Goal: Task Accomplishment & Management: Complete application form

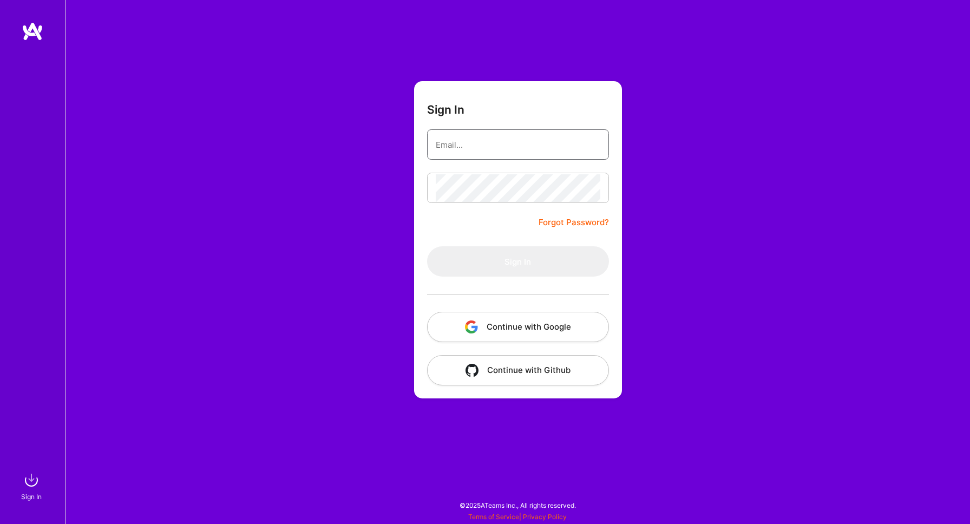
type input "montenegro.carlosf@gmail.com"
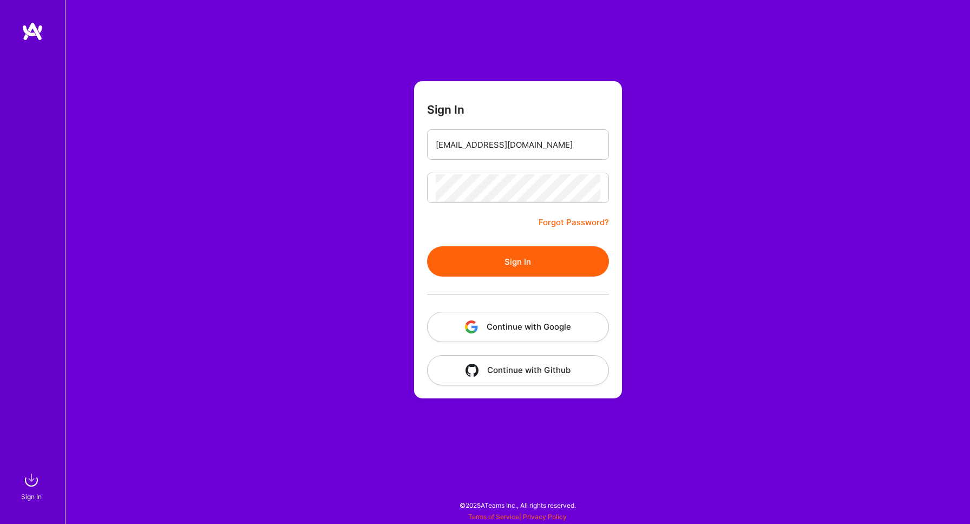
click at [474, 254] on button "Sign In" at bounding box center [518, 261] width 182 height 30
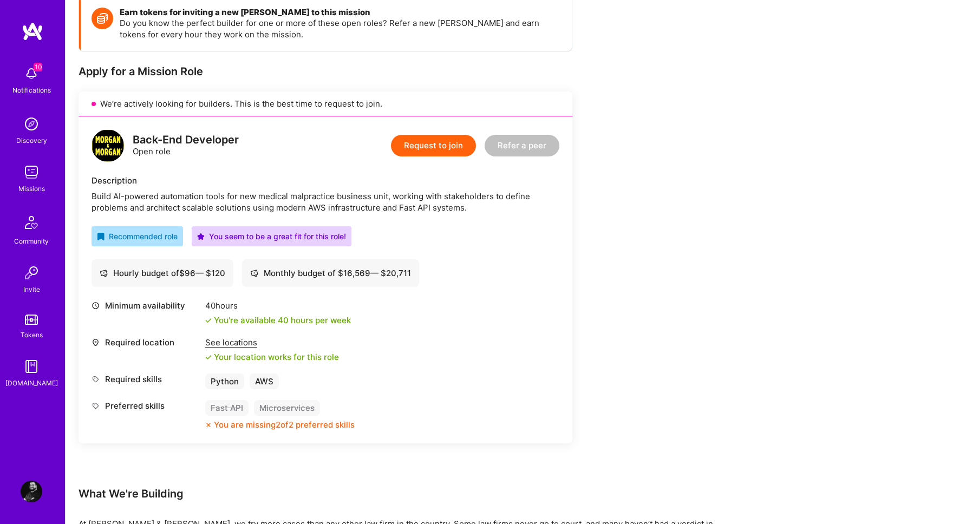
scroll to position [167, 0]
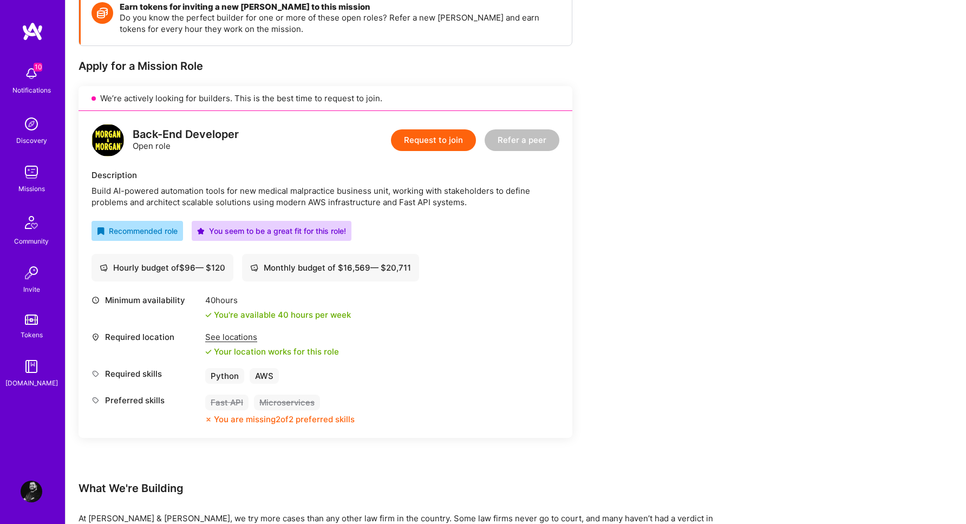
click at [444, 147] on button "Request to join" at bounding box center [433, 140] width 85 height 22
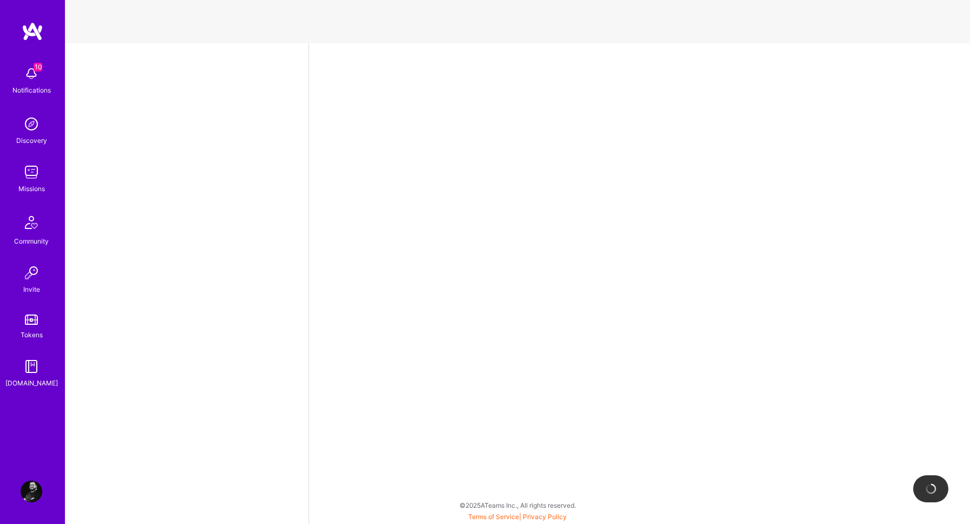
select select "CR"
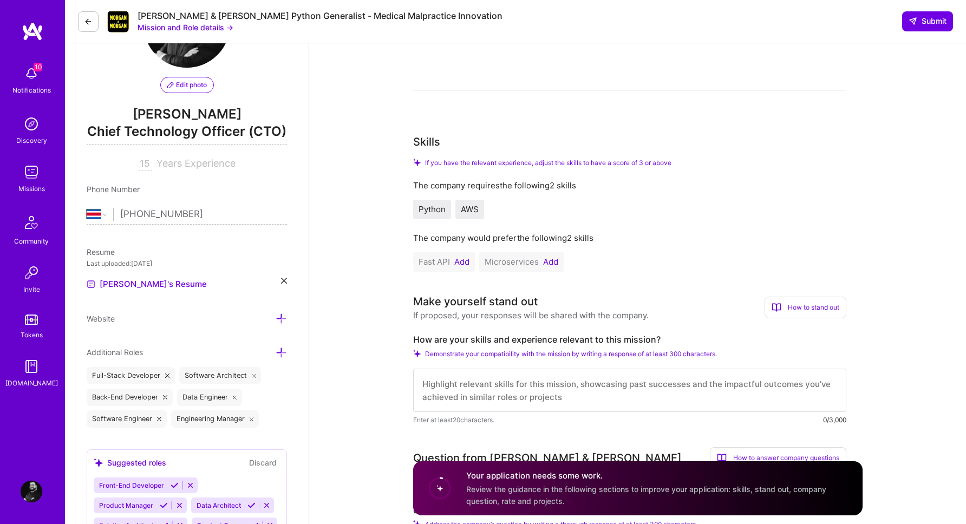
scroll to position [84, 0]
click at [183, 89] on span "Edit photo" at bounding box center [187, 85] width 40 height 10
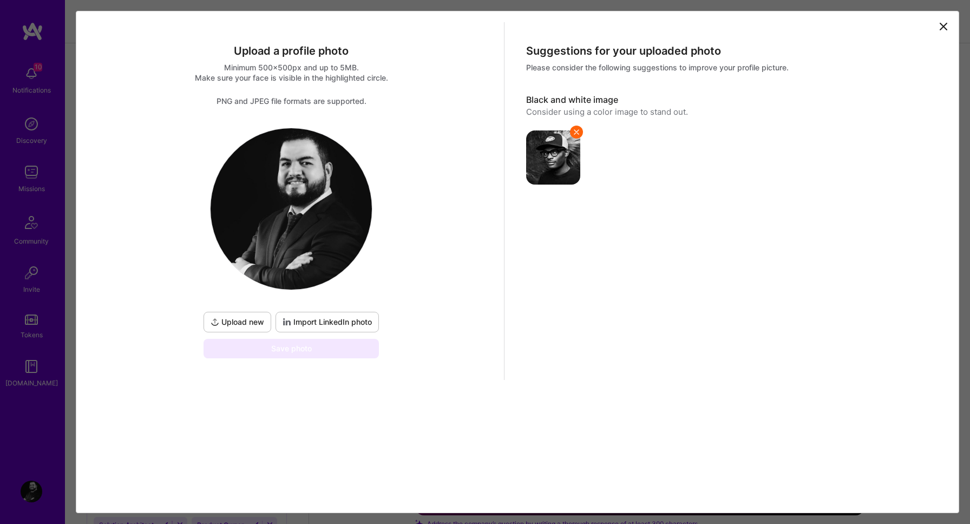
click at [296, 325] on span "Import LinkedIn photo" at bounding box center [327, 322] width 89 height 11
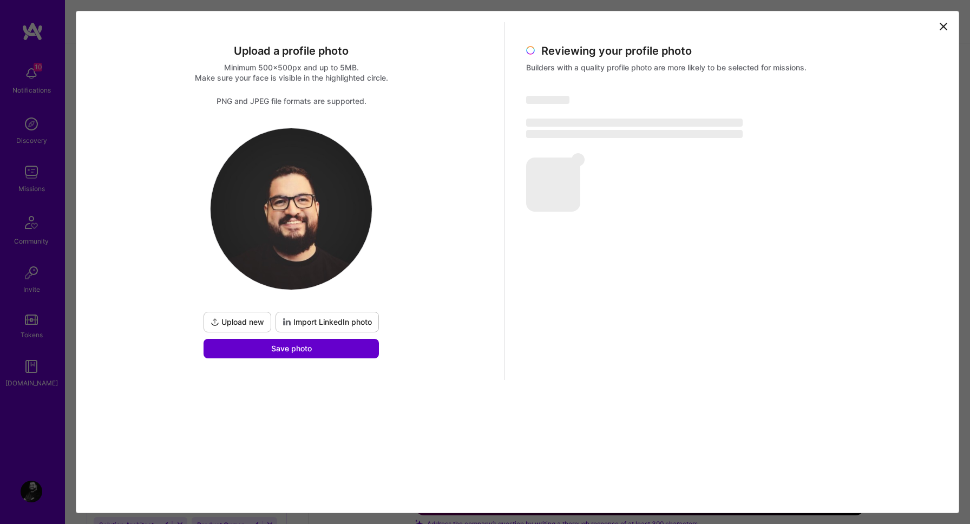
click at [285, 355] on button "Save photo" at bounding box center [291, 348] width 175 height 19
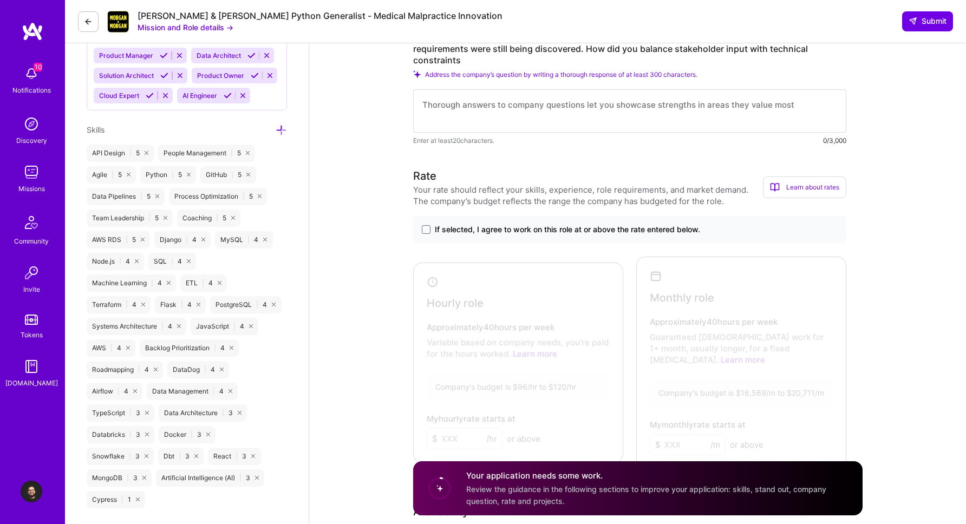
scroll to position [539, 0]
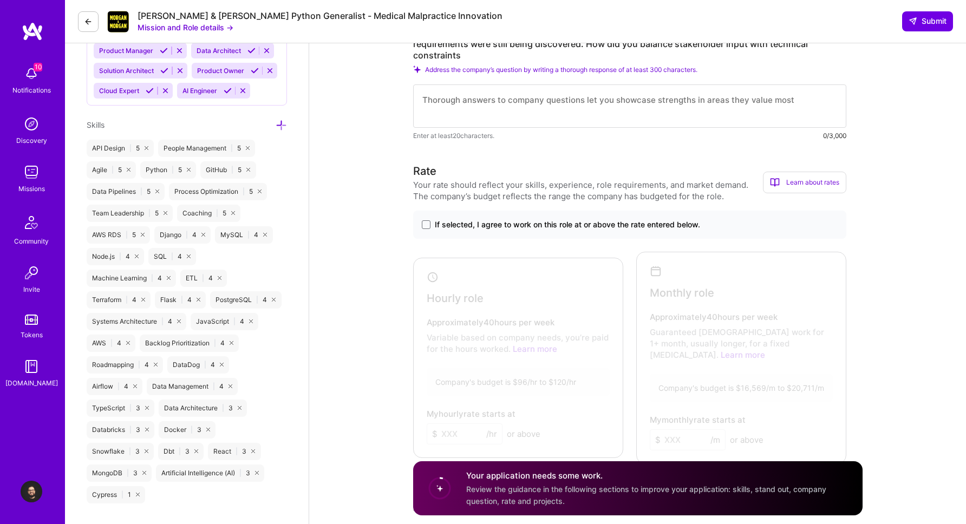
click at [279, 126] on icon at bounding box center [281, 125] width 11 height 11
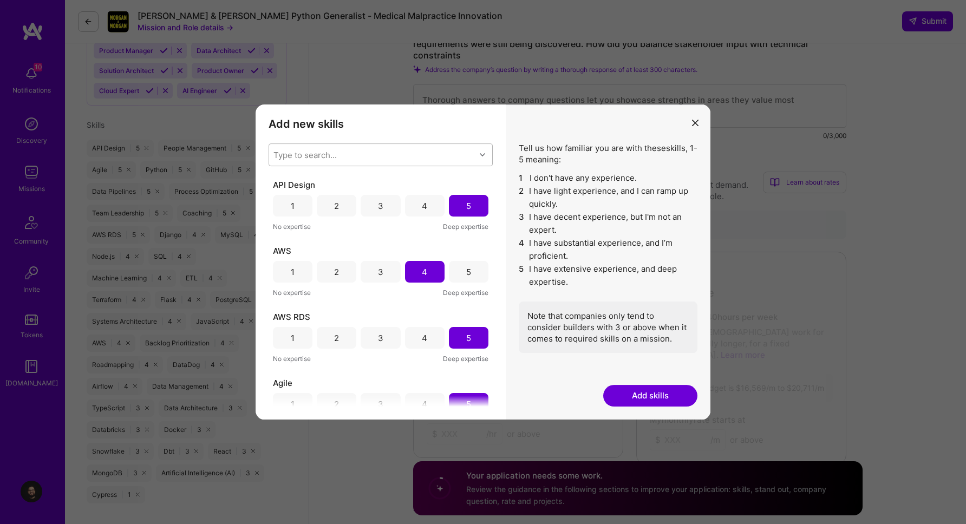
click at [316, 158] on div "Type to search..." at bounding box center [304, 154] width 63 height 11
type input "fast"
click at [307, 184] on div "Fast API" at bounding box center [380, 182] width 211 height 11
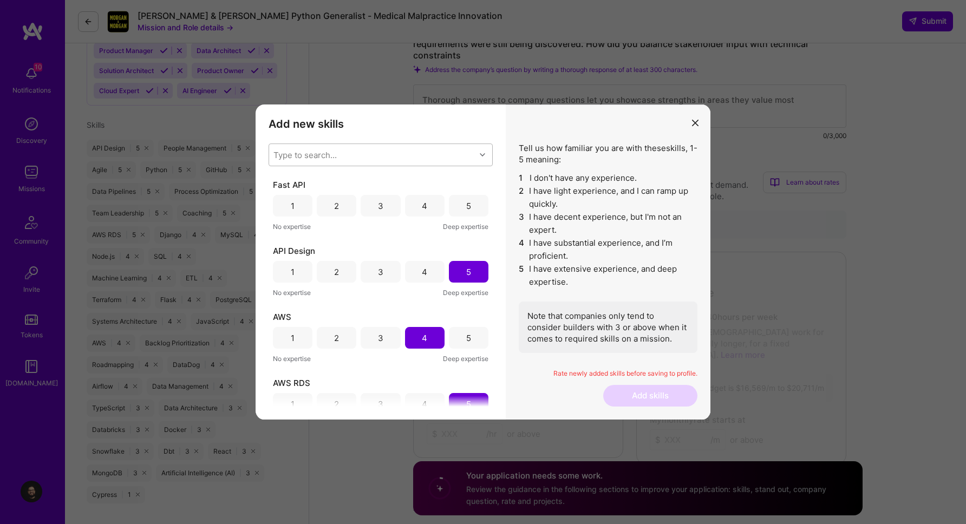
click at [503, 117] on div "Add new skills Tell us how familiar you are with given skills, using between 1 …" at bounding box center [380, 261] width 250 height 315
click at [379, 213] on div "3" at bounding box center [380, 206] width 40 height 22
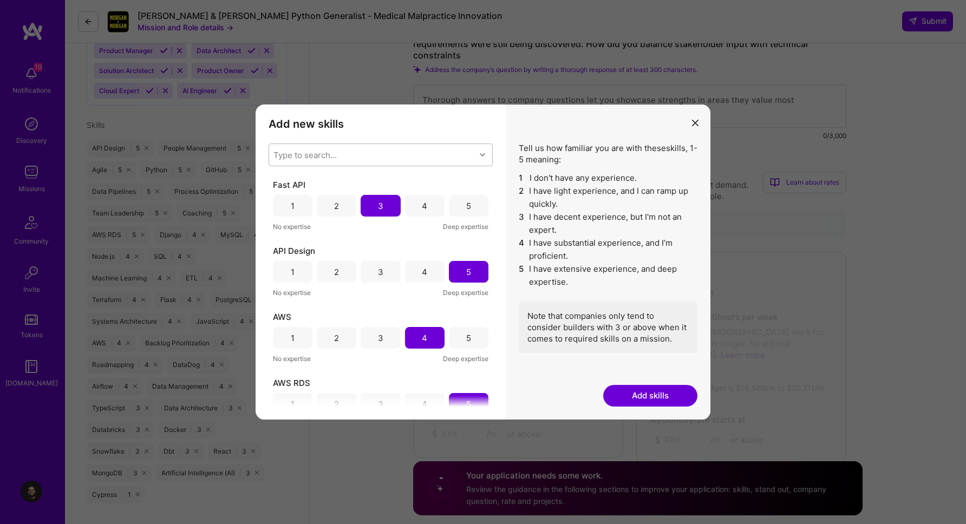
click at [650, 392] on button "Add skills" at bounding box center [650, 396] width 94 height 22
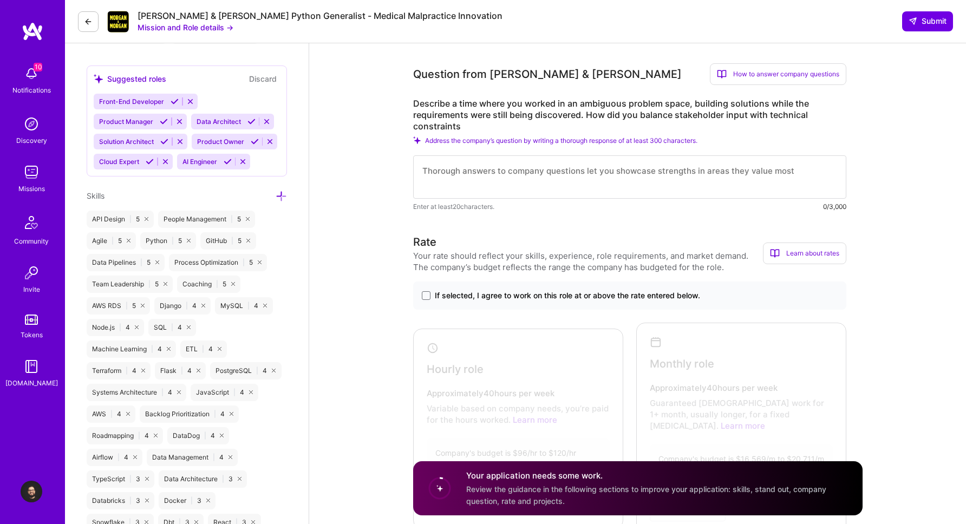
scroll to position [469, 0]
click at [427, 292] on span at bounding box center [426, 294] width 9 height 9
click at [0, 0] on input "If selected, I agree to work on this role at or above the rate entered below." at bounding box center [0, 0] width 0 height 0
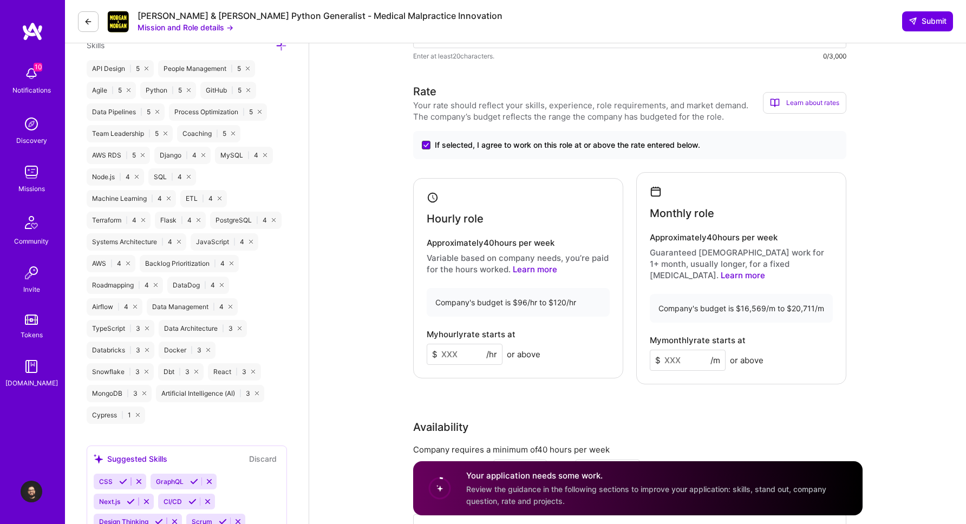
scroll to position [625, 0]
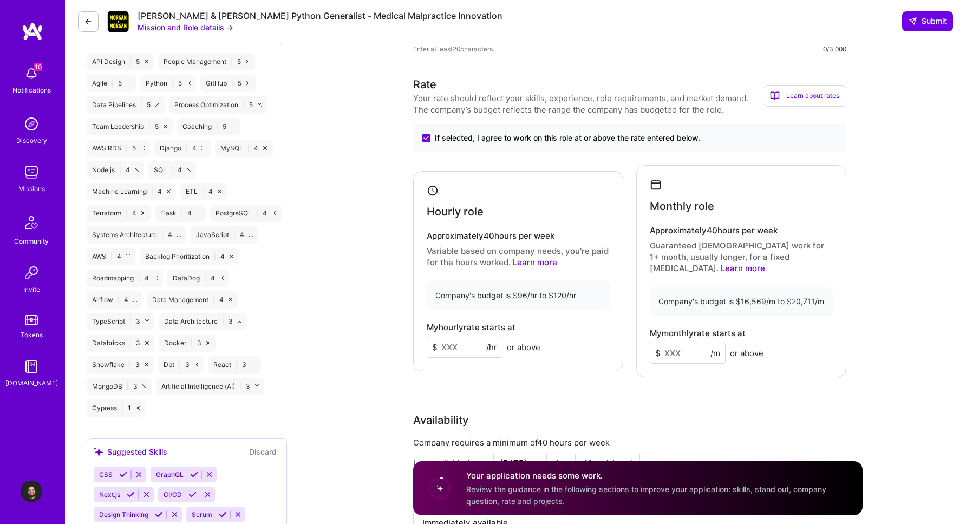
drag, startPoint x: 691, startPoint y: 340, endPoint x: 633, endPoint y: 340, distance: 57.4
click at [633, 340] on div "Hourly role Approximately 40 hours per week Variable based on company needs, yo…" at bounding box center [629, 271] width 433 height 212
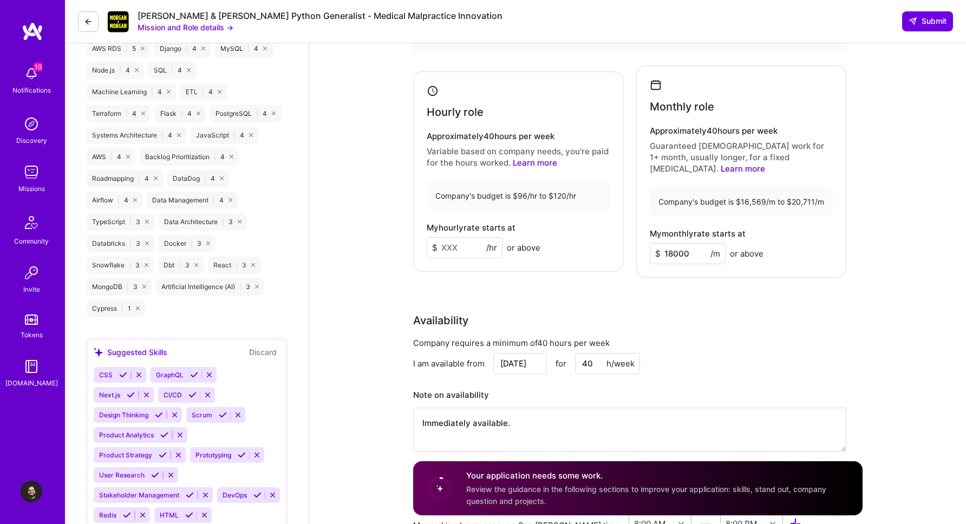
scroll to position [726, 0]
type input "18000"
click at [559, 313] on div "Availability" at bounding box center [629, 319] width 433 height 16
click at [727, 79] on div "Monthly role" at bounding box center [741, 94] width 183 height 34
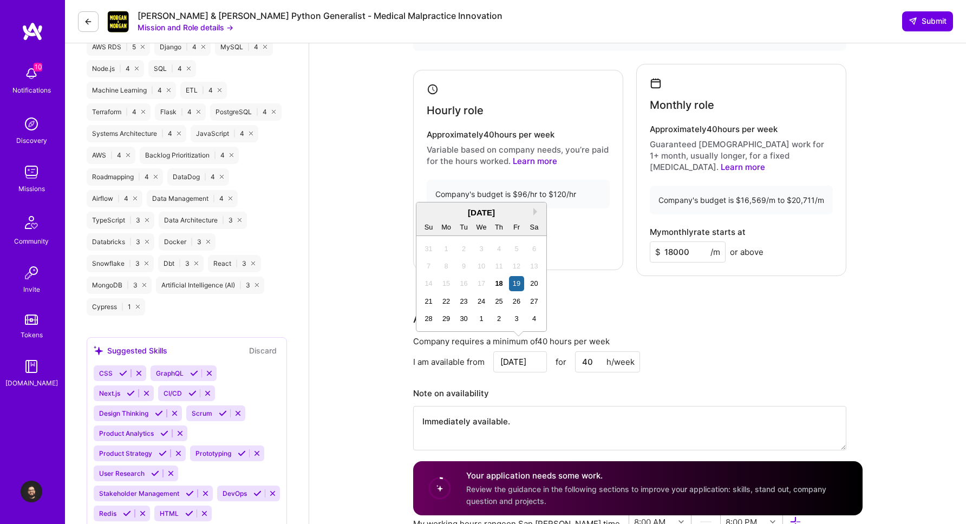
click at [522, 351] on input "Sep 19" at bounding box center [520, 361] width 54 height 21
click at [533, 209] on button "Next Month" at bounding box center [537, 212] width 8 height 8
click at [533, 210] on button "Next Month" at bounding box center [537, 212] width 8 height 8
click at [444, 266] on div "3" at bounding box center [446, 266] width 15 height 15
type input "[DATE]"
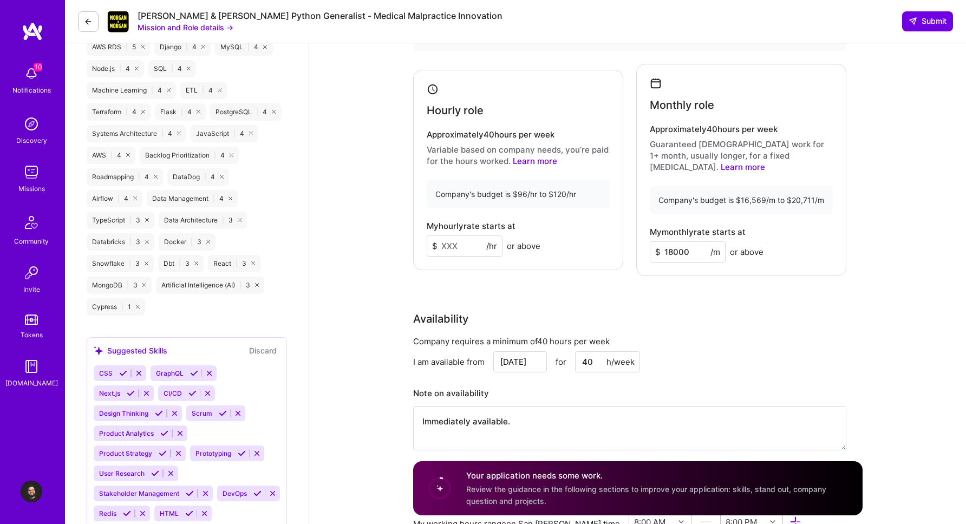
click at [536, 282] on div "Rate Your rate should reflect your skills, experience, role requirements, and m…" at bounding box center [637, 219] width 449 height 489
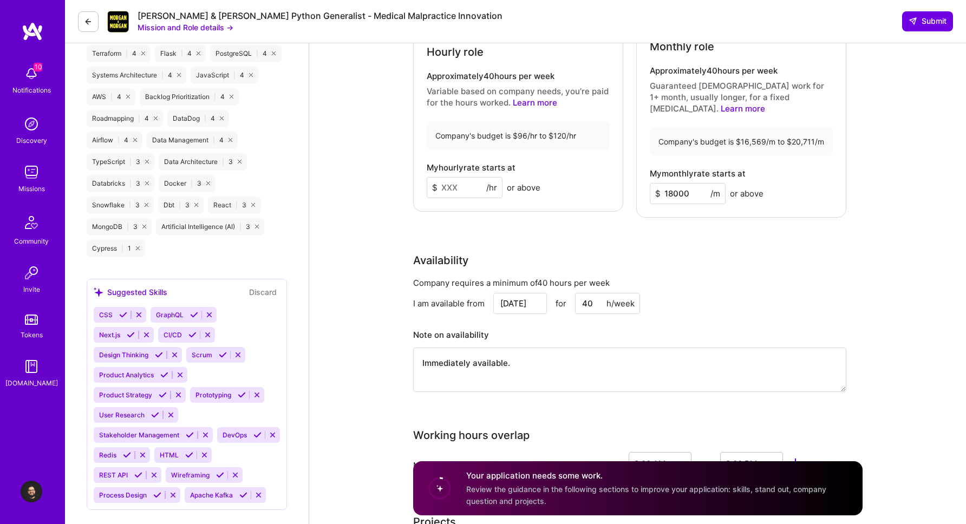
scroll to position [785, 0]
click at [525, 352] on textarea "Immediately available." at bounding box center [629, 369] width 433 height 44
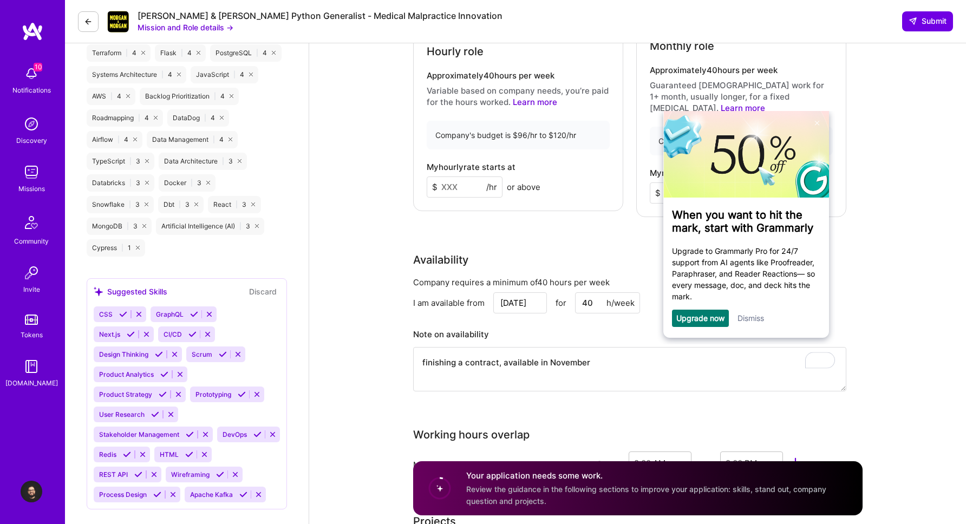
type textarea "finishing a contract, available in November"
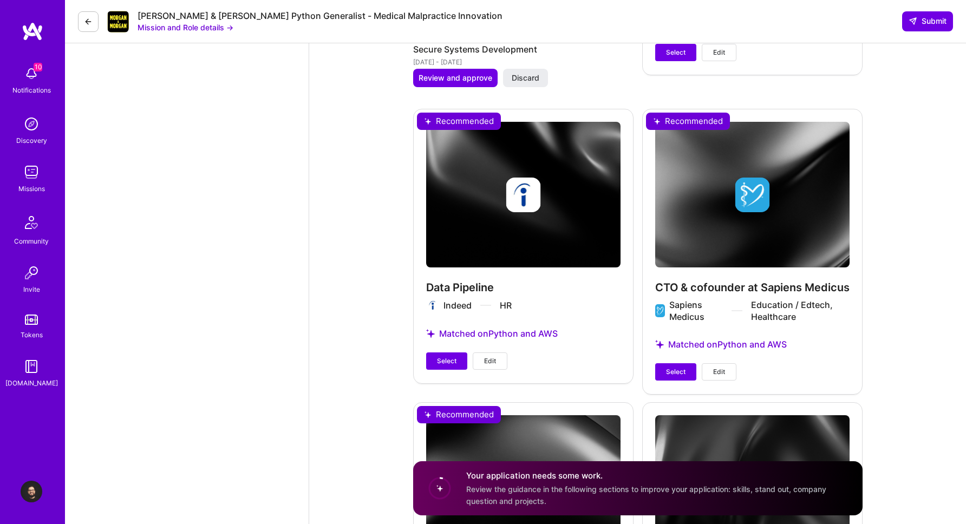
scroll to position [1874, 0]
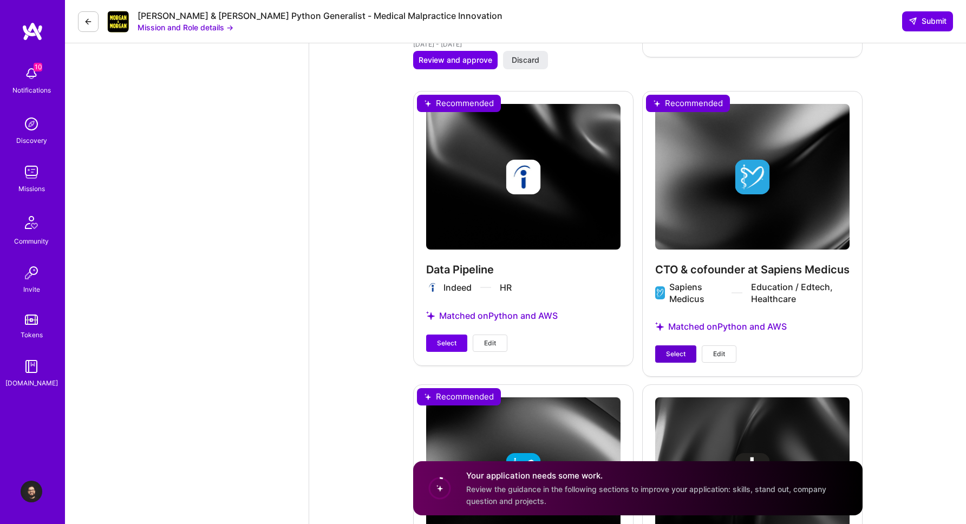
click at [663, 345] on button "Select" at bounding box center [675, 353] width 41 height 17
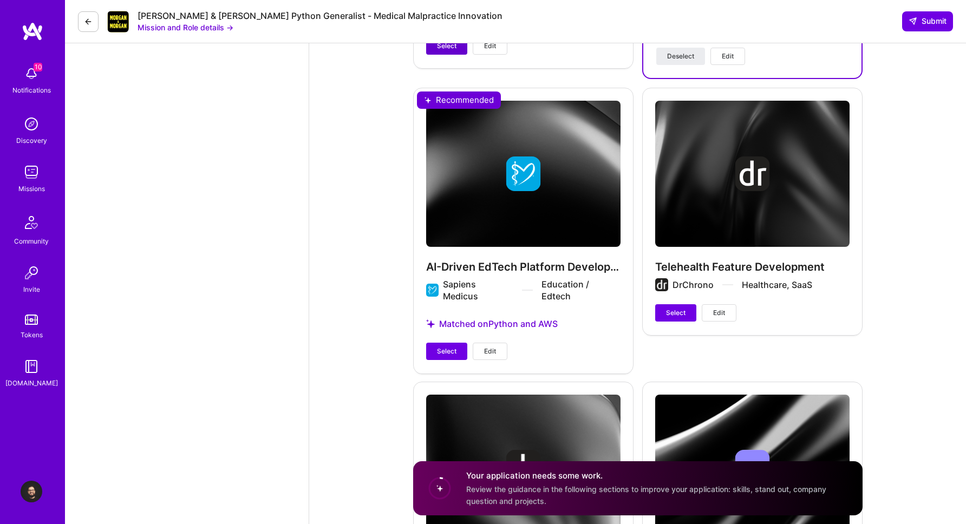
scroll to position [2186, 0]
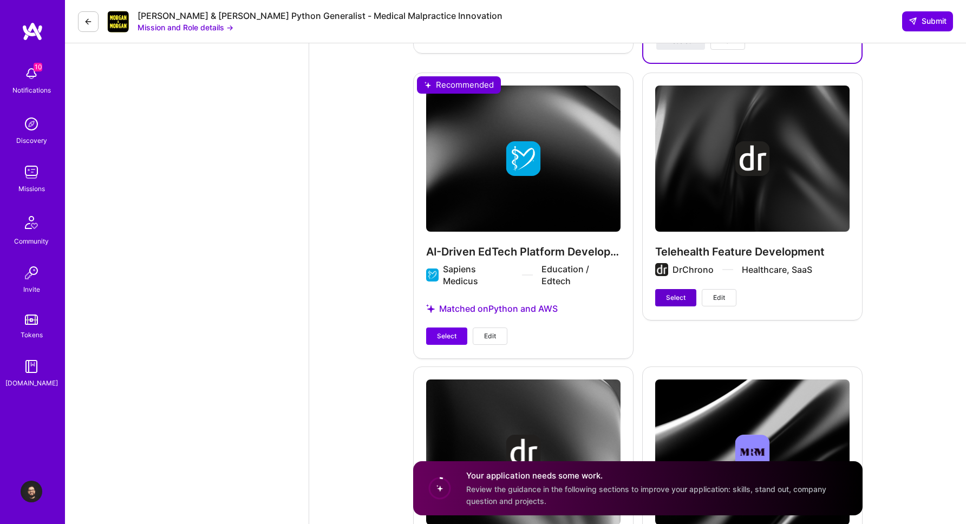
click at [681, 293] on span "Select" at bounding box center [675, 298] width 19 height 10
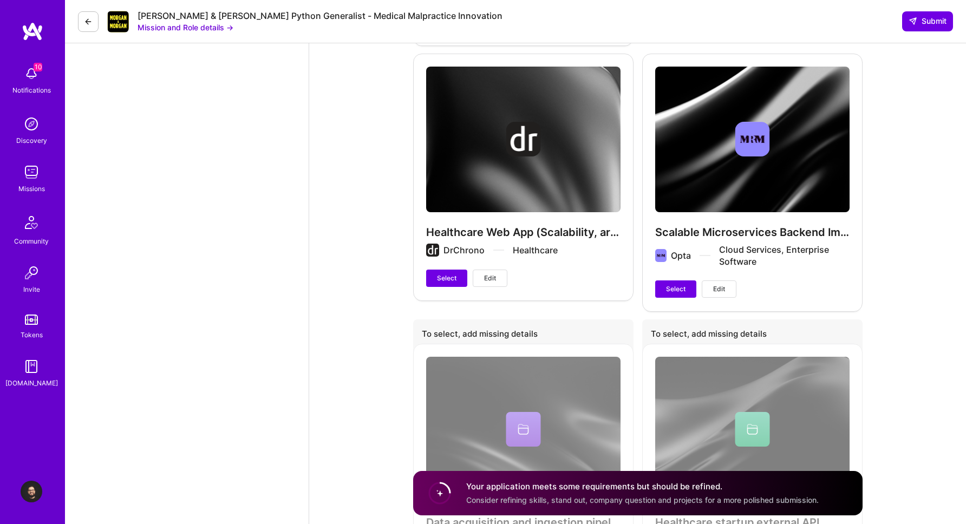
scroll to position [2503, 0]
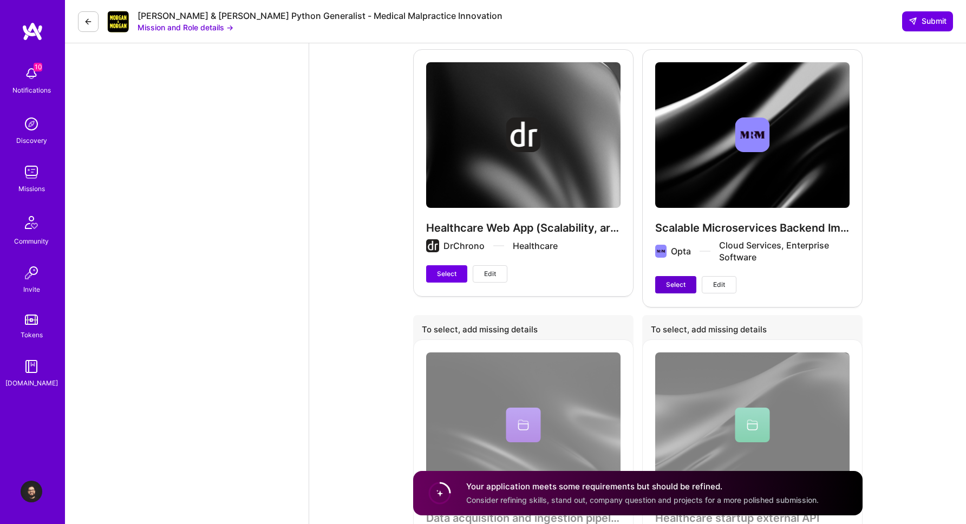
click at [673, 280] on span "Select" at bounding box center [675, 285] width 19 height 10
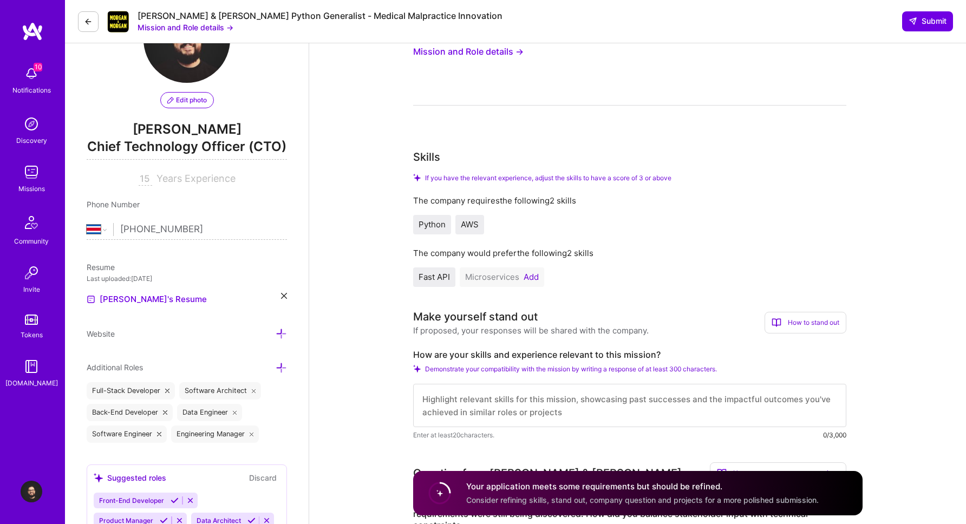
scroll to position [76, 0]
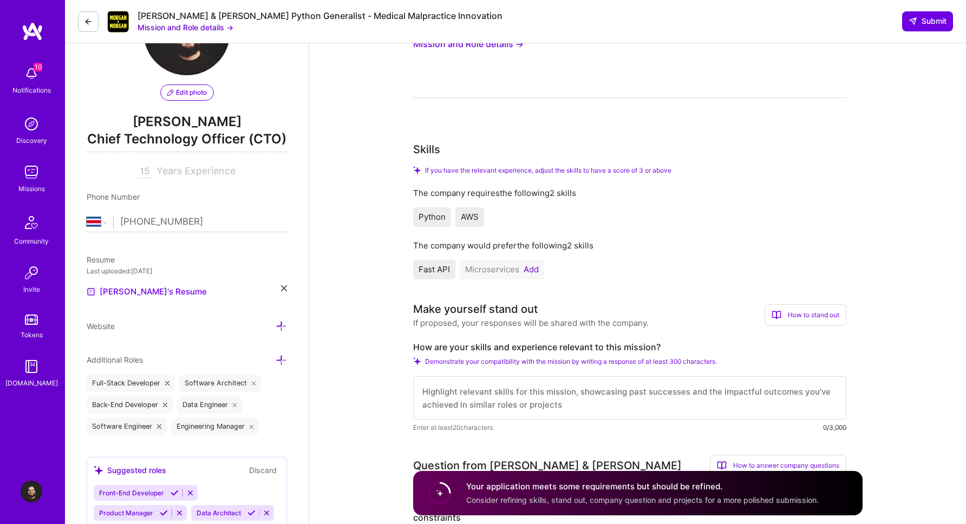
click at [527, 268] on button "Add" at bounding box center [530, 269] width 15 height 9
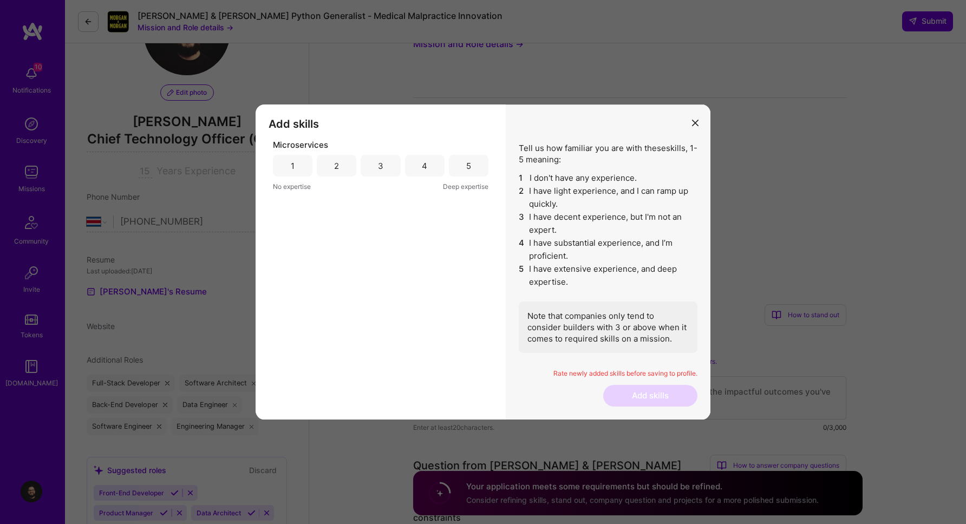
click at [431, 167] on div "4" at bounding box center [425, 166] width 40 height 22
click at [645, 399] on button "Add skills" at bounding box center [650, 396] width 94 height 22
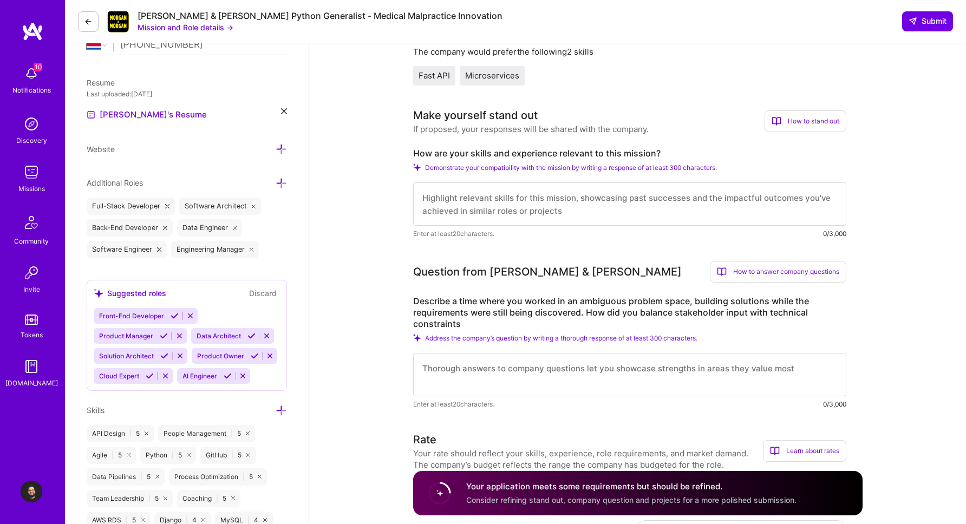
scroll to position [254, 0]
click at [610, 206] on textarea "To enrich screen reader interactions, please activate Accessibility in Grammarl…" at bounding box center [629, 202] width 433 height 43
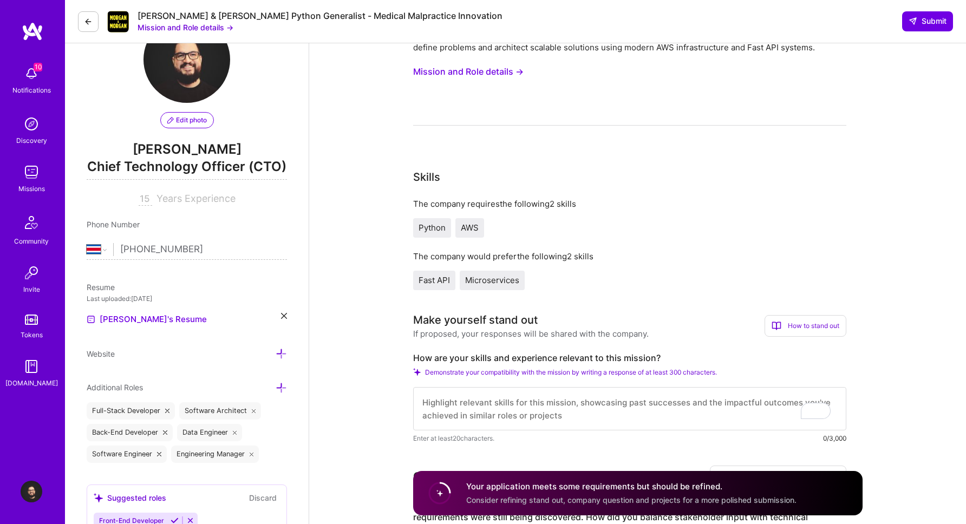
scroll to position [0, 0]
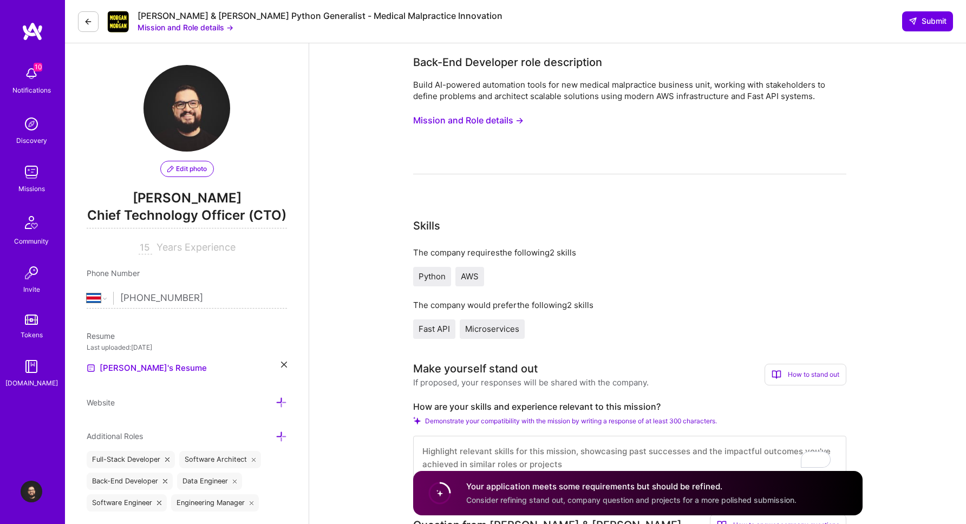
click at [512, 117] on button "Mission and Role details →" at bounding box center [468, 120] width 110 height 20
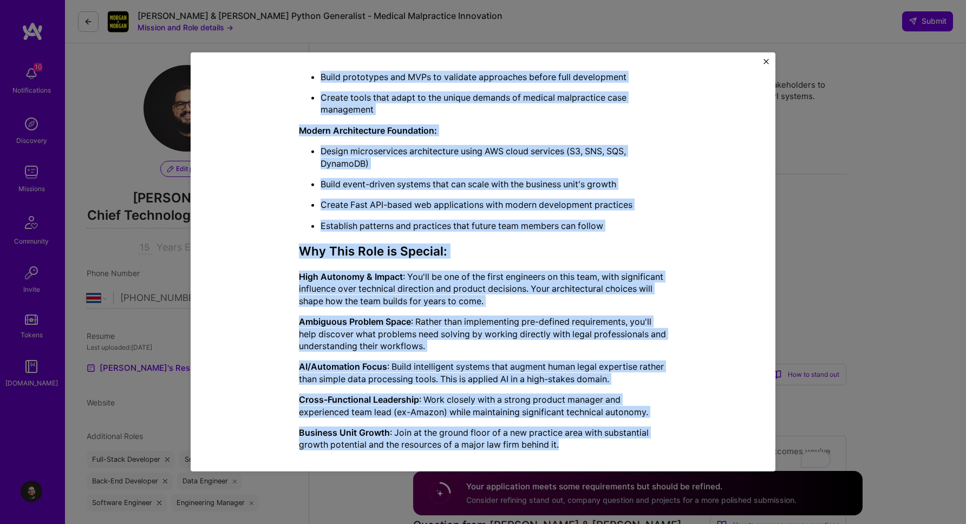
scroll to position [628, 0]
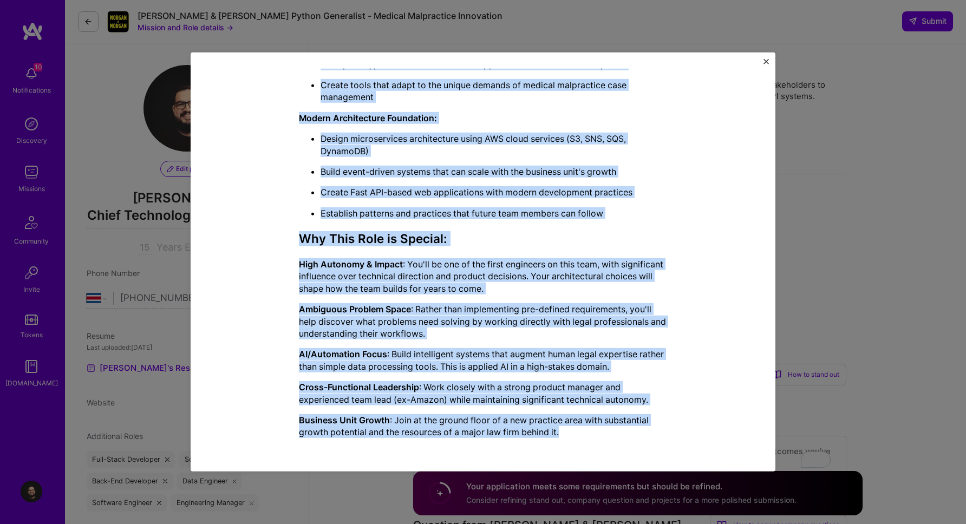
drag, startPoint x: 292, startPoint y: 129, endPoint x: 550, endPoint y: 470, distance: 428.5
click at [550, 470] on div "Mission Description and Role Details Back-End Developer role description Build …" at bounding box center [483, 262] width 585 height 419
copy div "Back-End Developer role description Build AI-powered automation tools for new m…"
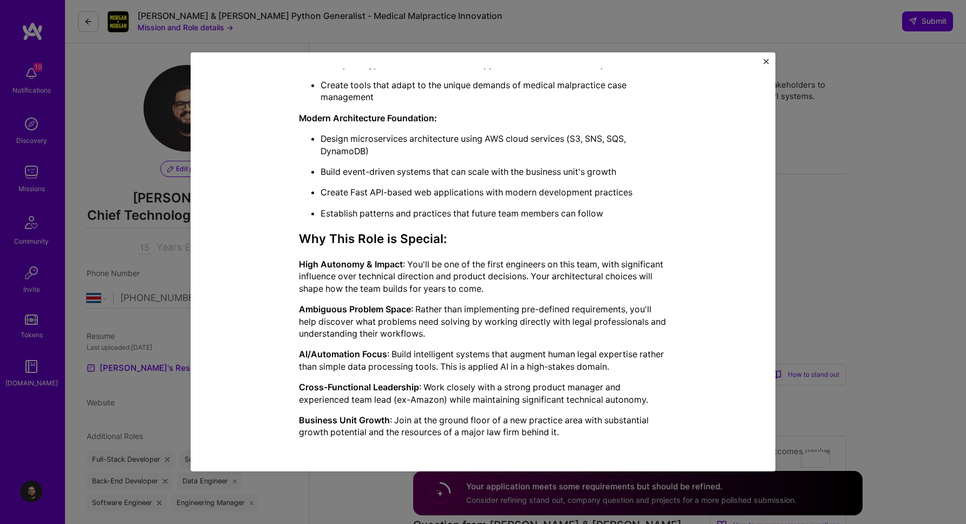
click at [893, 76] on div "Mission Description and Role Details Back-End Developer role description Build …" at bounding box center [483, 262] width 966 height 524
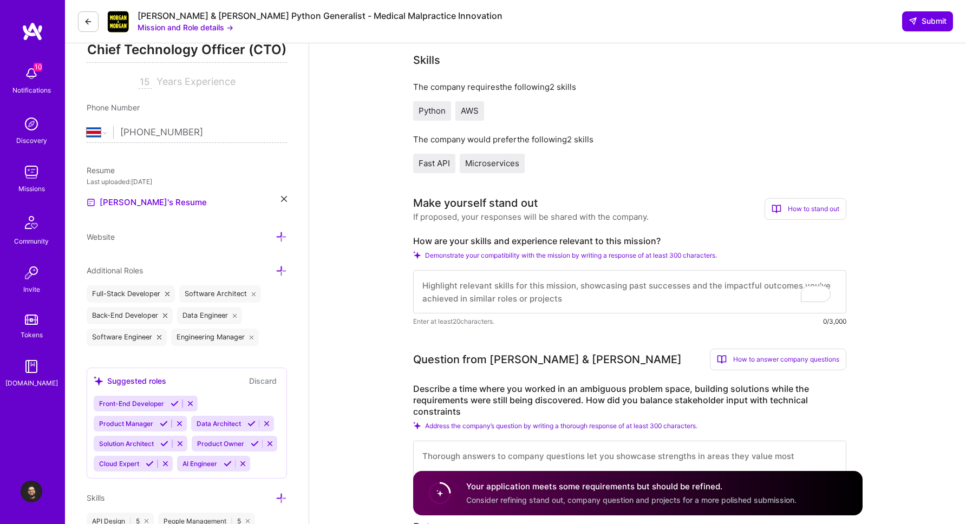
scroll to position [169, 0]
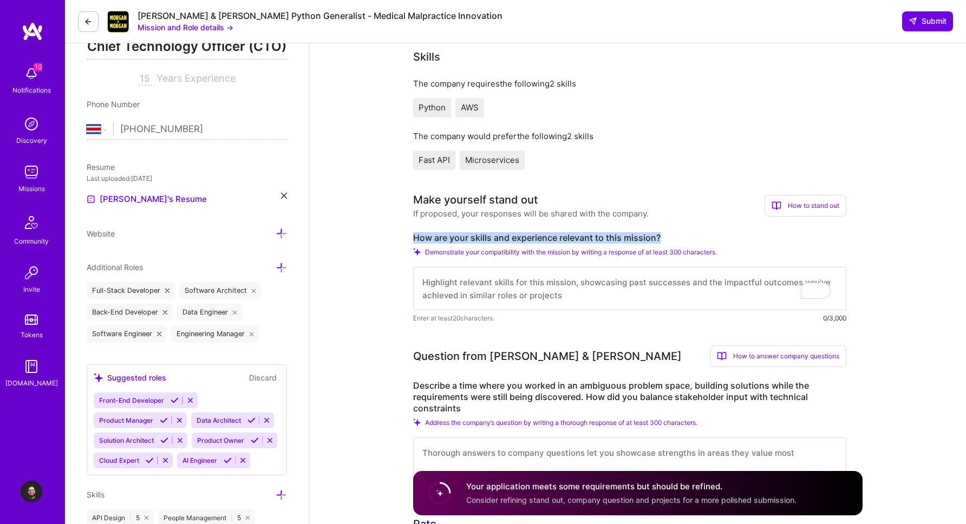
drag, startPoint x: 406, startPoint y: 234, endPoint x: 687, endPoint y: 239, distance: 281.0
copy label "How are your skills and experience relevant to this mission?"
click at [479, 307] on textarea "To enrich screen reader interactions, please activate Accessibility in Grammarl…" at bounding box center [629, 288] width 433 height 43
paste textarea "My background is very aligned with the mission of building AI-powered automatio…"
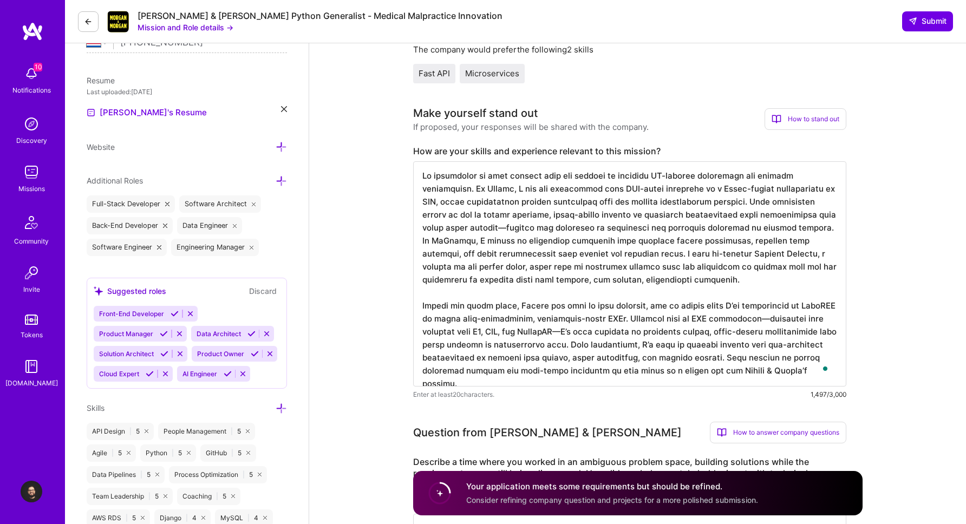
scroll to position [173, 0]
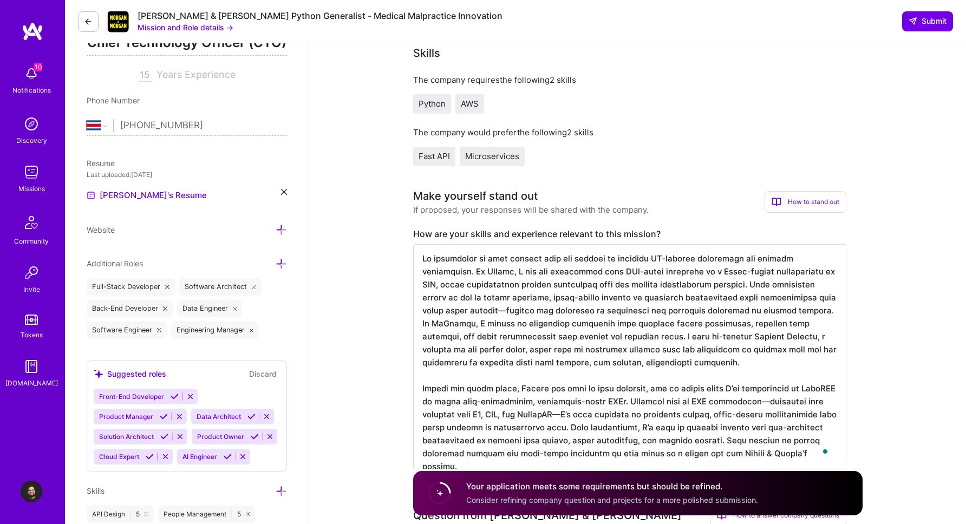
type textarea "My background is very aligned with the mission of building AI-powered automatio…"
click at [819, 204] on div "How to stand out" at bounding box center [805, 202] width 82 height 22
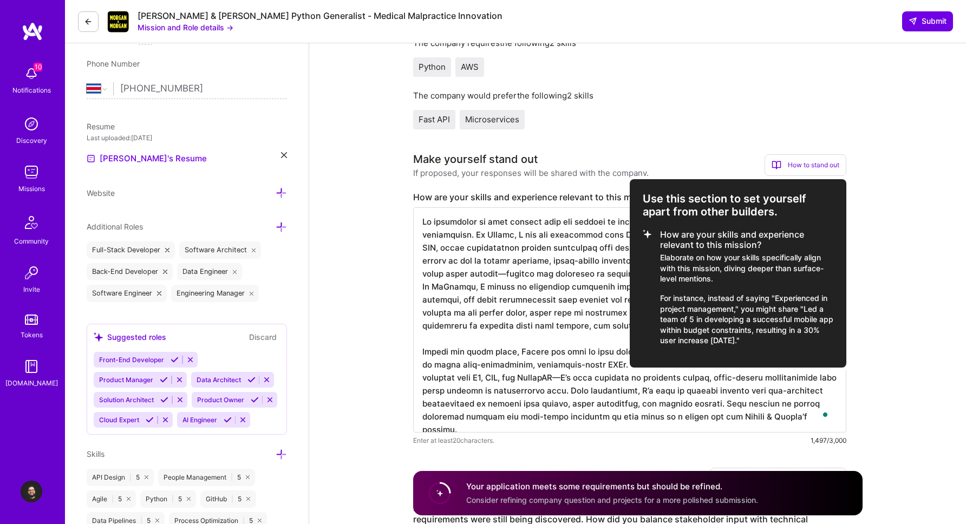
scroll to position [213, 0]
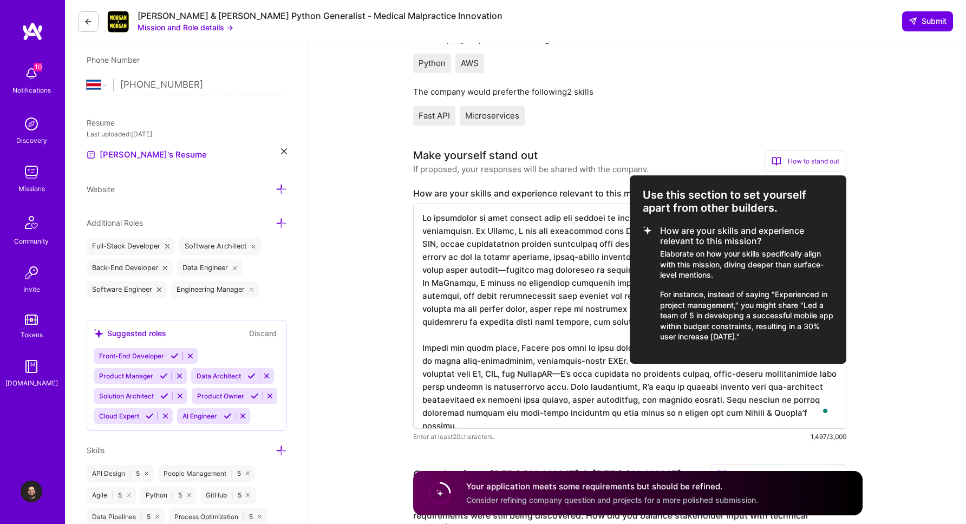
click at [905, 191] on div at bounding box center [483, 262] width 966 height 524
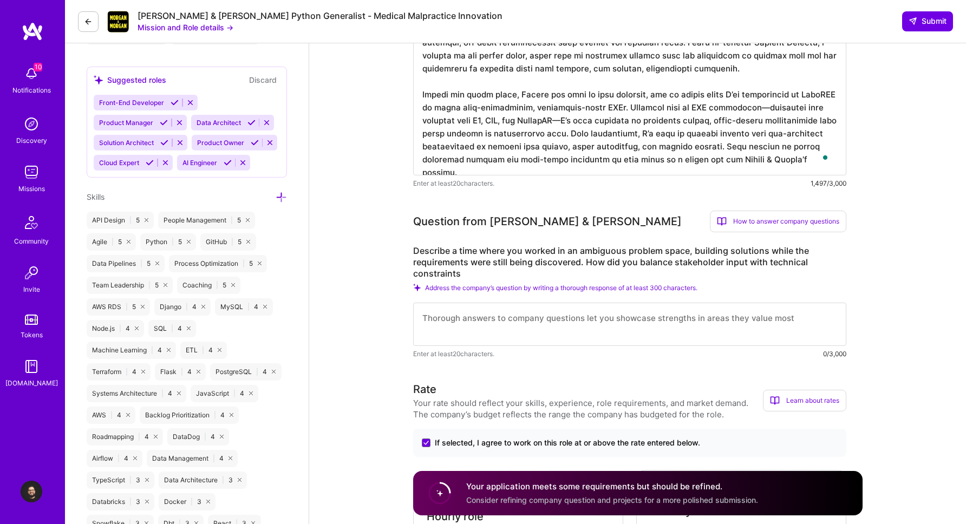
scroll to position [473, 0]
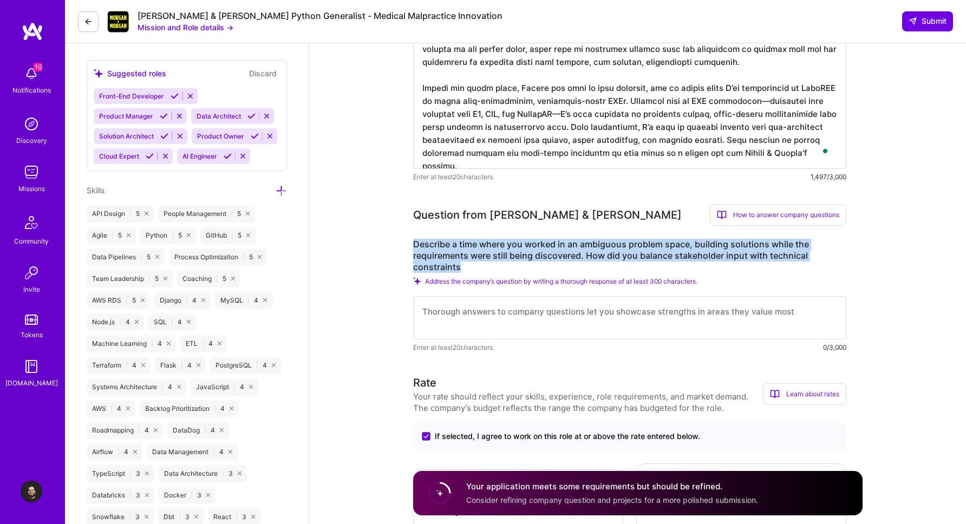
drag, startPoint x: 472, startPoint y: 268, endPoint x: 410, endPoint y: 242, distance: 67.0
copy label "Describe a time where you worked in an ambiguous problem space, building soluti…"
click at [467, 309] on textarea at bounding box center [629, 317] width 433 height 43
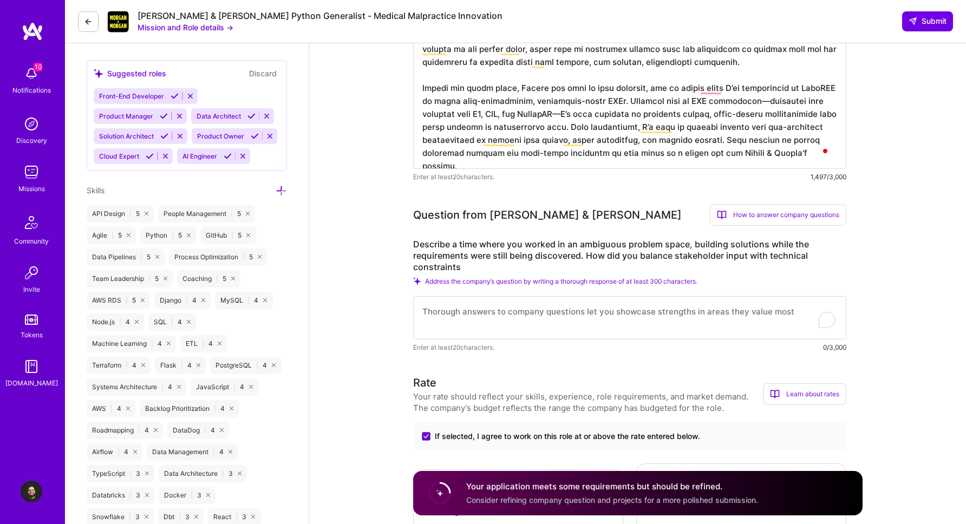
paste textarea "When I was at DrChrono, I worked on rebuilding the customizable medical forms f…"
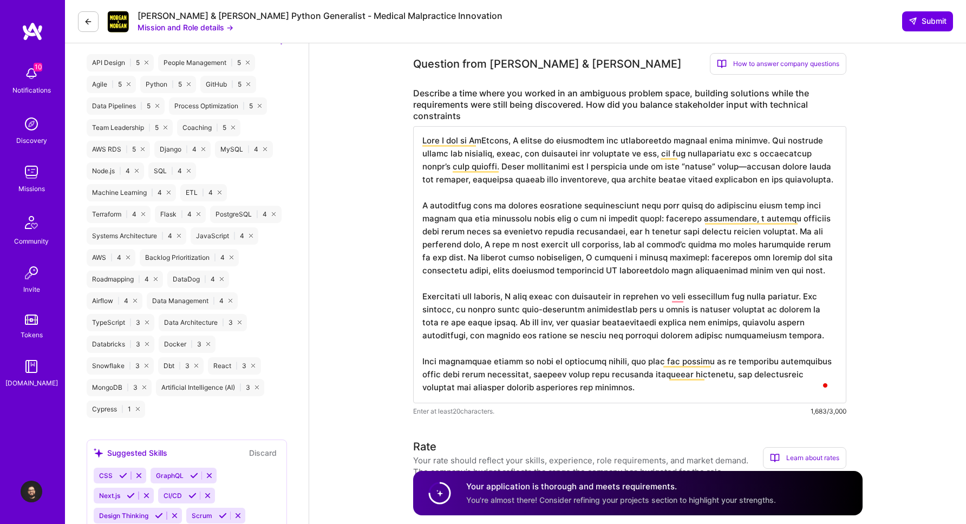
scroll to position [624, 0]
click at [423, 145] on textarea "To enrich screen reader interactions, please activate Accessibility in Grammarl…" at bounding box center [629, 265] width 433 height 277
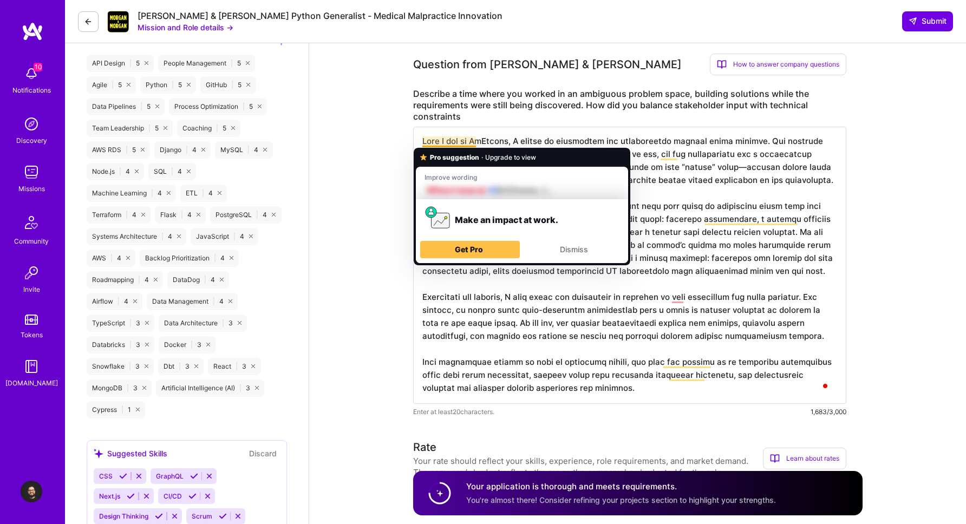
click at [423, 145] on textarea "To enrich screen reader interactions, please activate Accessibility in Grammarl…" at bounding box center [629, 265] width 433 height 277
click at [419, 121] on label "Describe a time where you worked in an ambiguous problem space, building soluti…" at bounding box center [629, 105] width 433 height 34
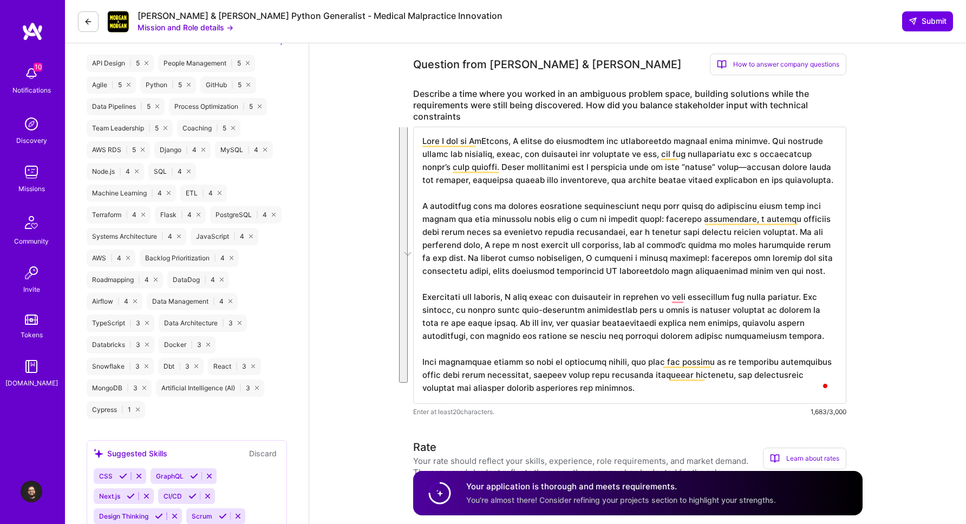
drag, startPoint x: 420, startPoint y: 142, endPoint x: 621, endPoint y: 473, distance: 386.7
paste textarea "At Sapiens Medicus, the startup I co-founded, our mission was to create persona…"
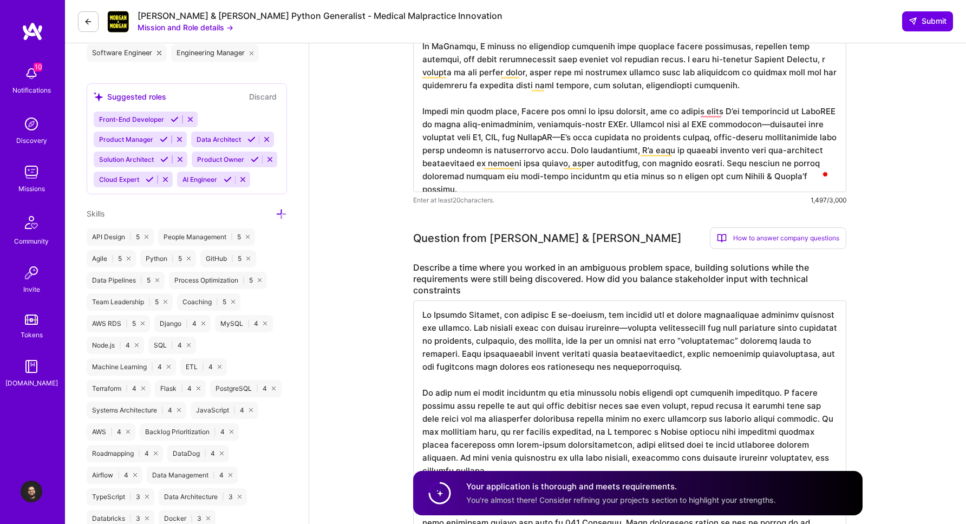
scroll to position [0, 0]
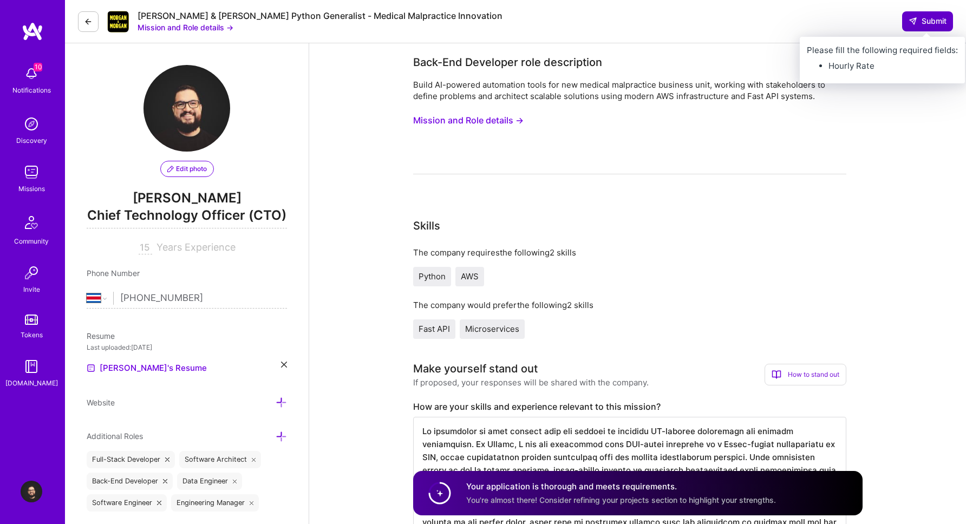
type textarea "At Sapiens Medicus, the startup I co-founded, our mission was to create persona…"
click at [929, 25] on span "Submit" at bounding box center [927, 21] width 38 height 11
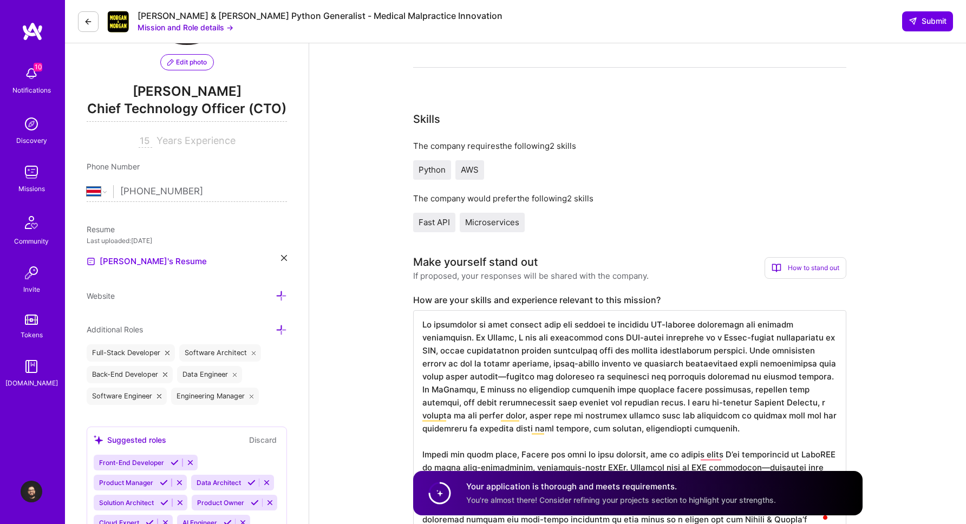
scroll to position [112, 0]
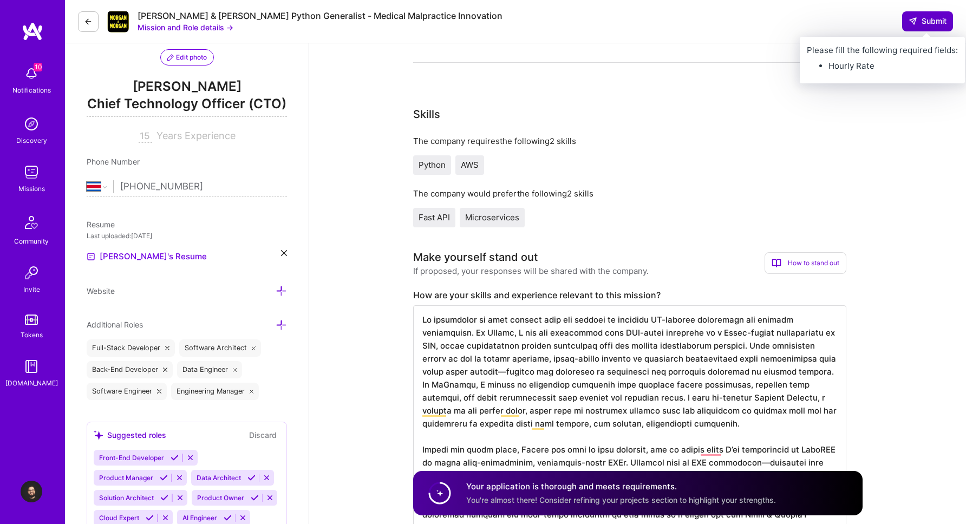
click at [928, 22] on span "Submit" at bounding box center [927, 21] width 38 height 11
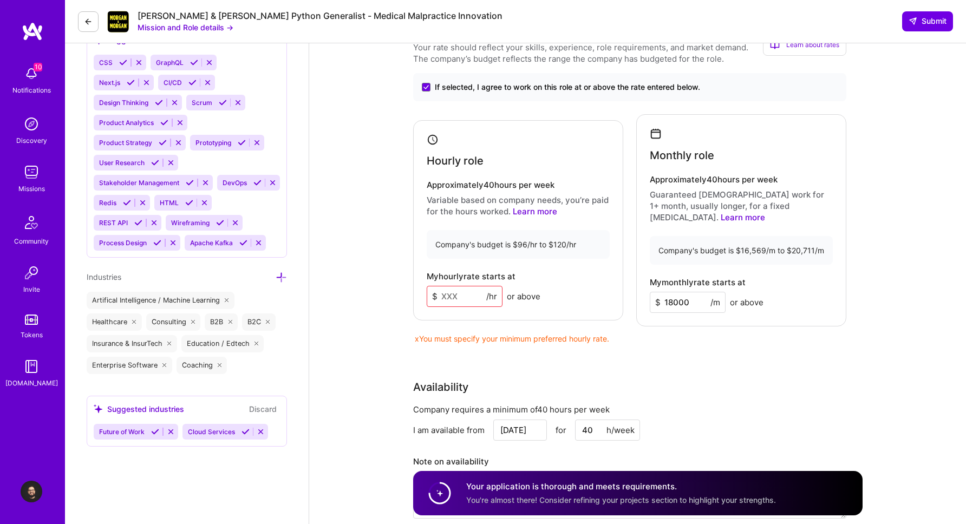
scroll to position [1045, 0]
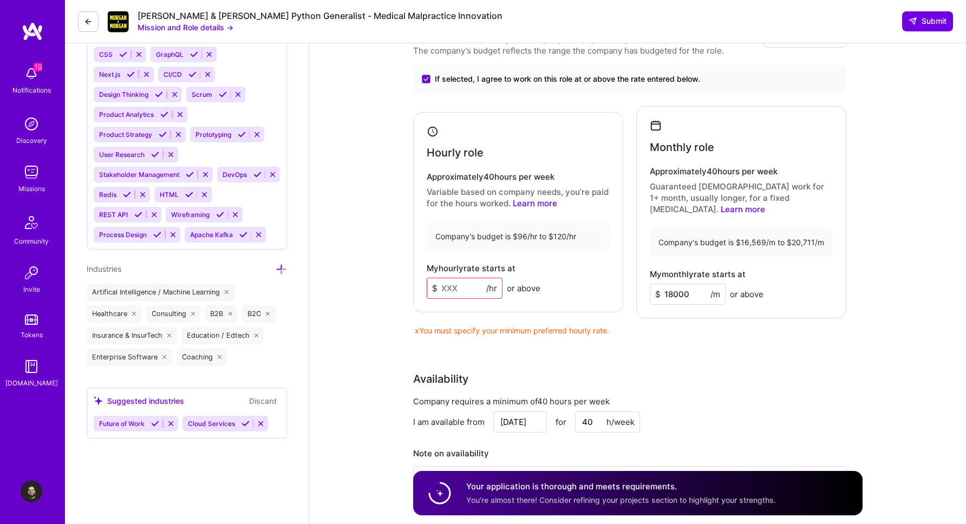
click at [458, 280] on input at bounding box center [465, 288] width 76 height 21
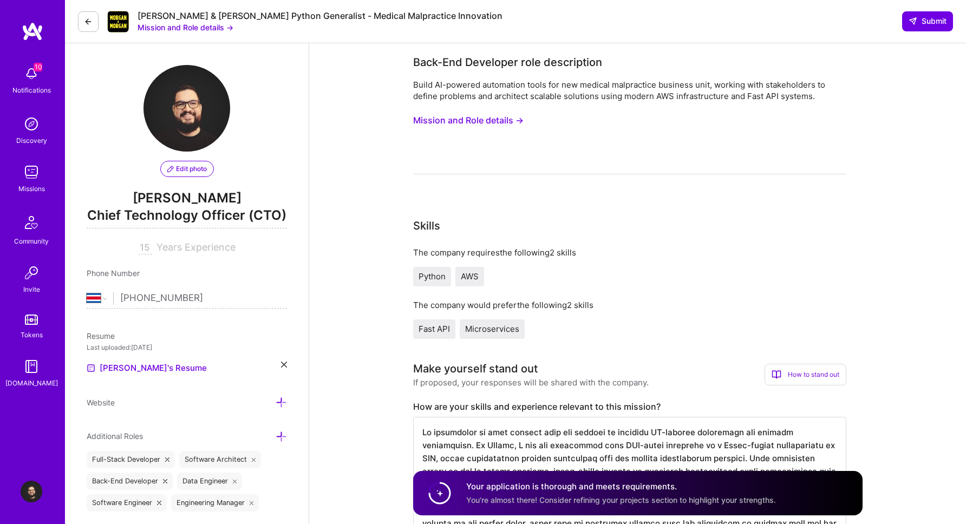
select select "CR"
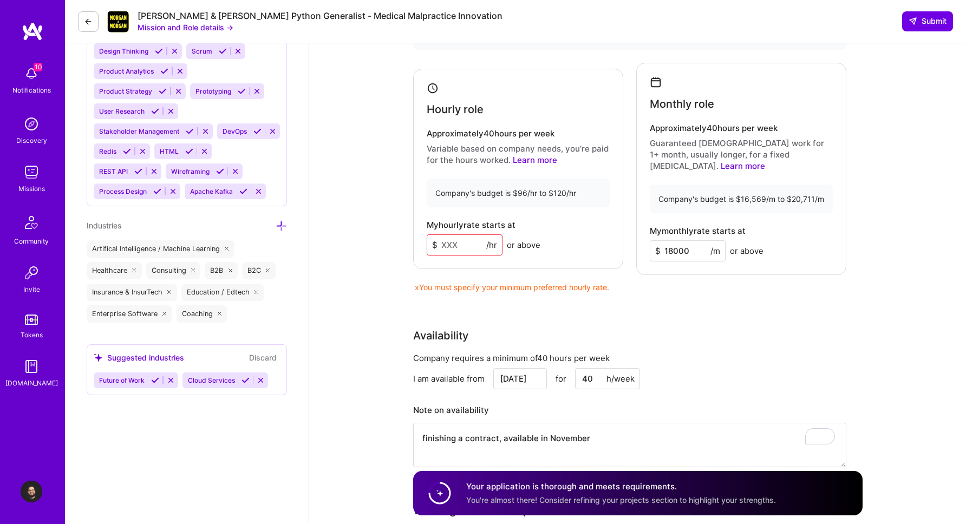
scroll to position [1094, 0]
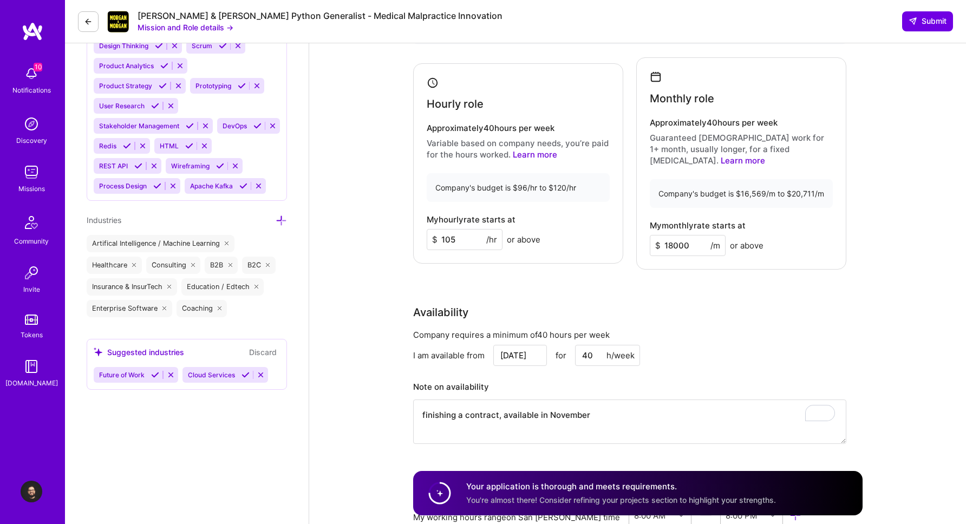
type input "105"
click at [491, 271] on div "Rate Your rate should reflect your skills, experience, role requirements, and m…" at bounding box center [637, 213] width 449 height 489
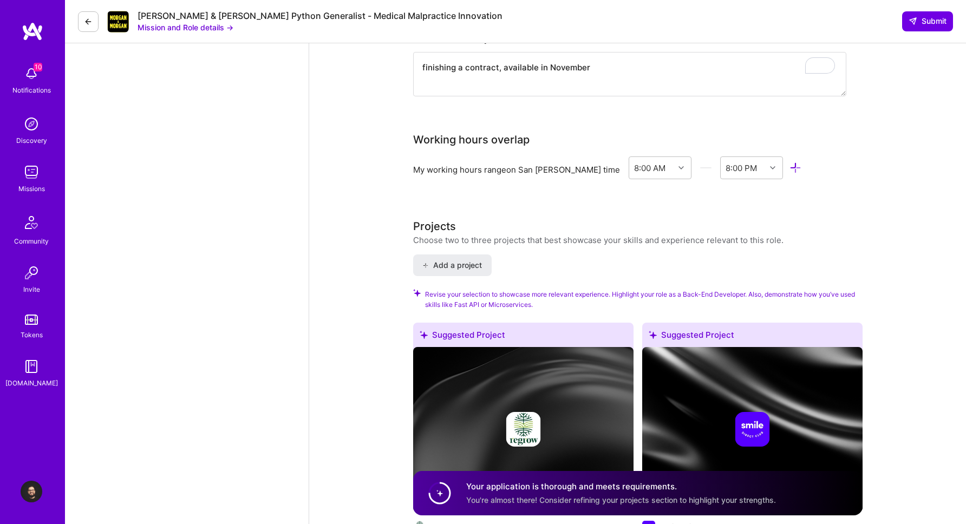
scroll to position [1459, 0]
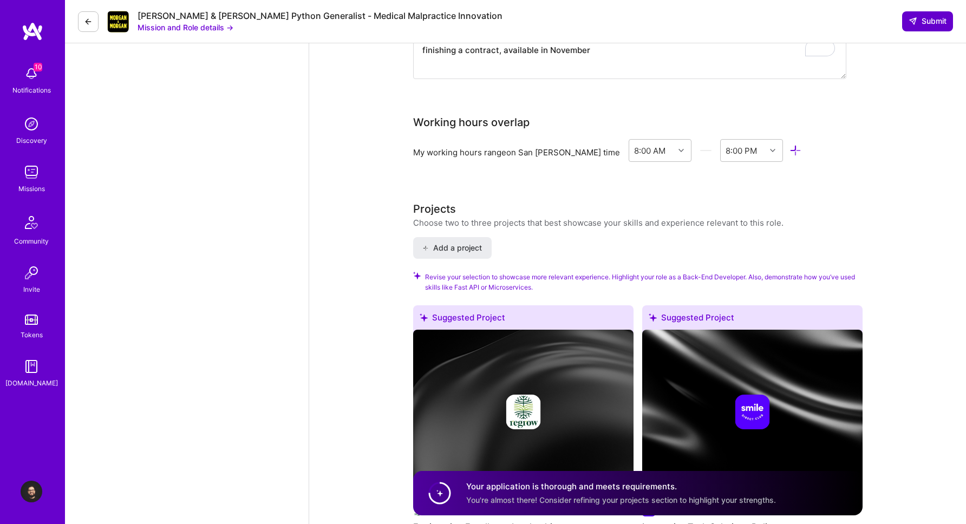
click at [930, 20] on span "Submit" at bounding box center [927, 21] width 38 height 11
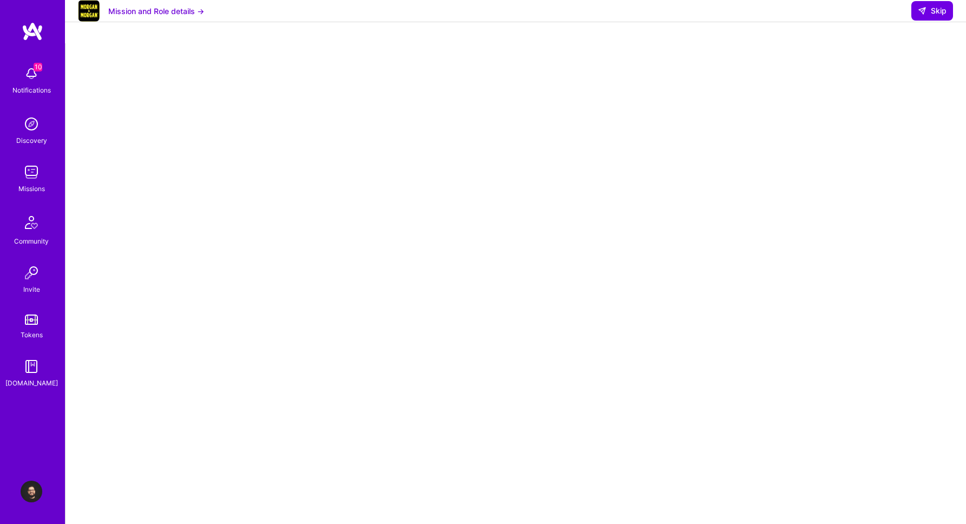
click at [28, 72] on img at bounding box center [32, 74] width 22 height 22
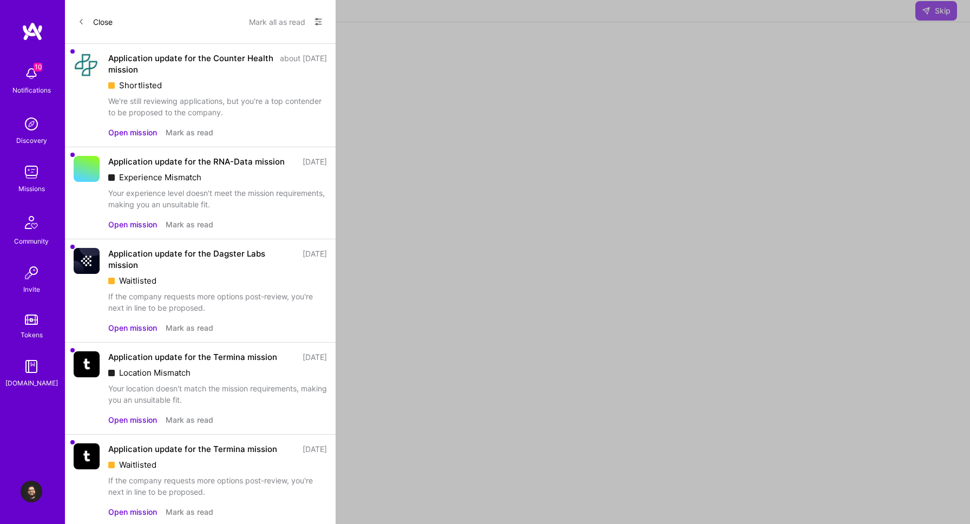
click at [148, 128] on button "Open mission" at bounding box center [132, 132] width 49 height 11
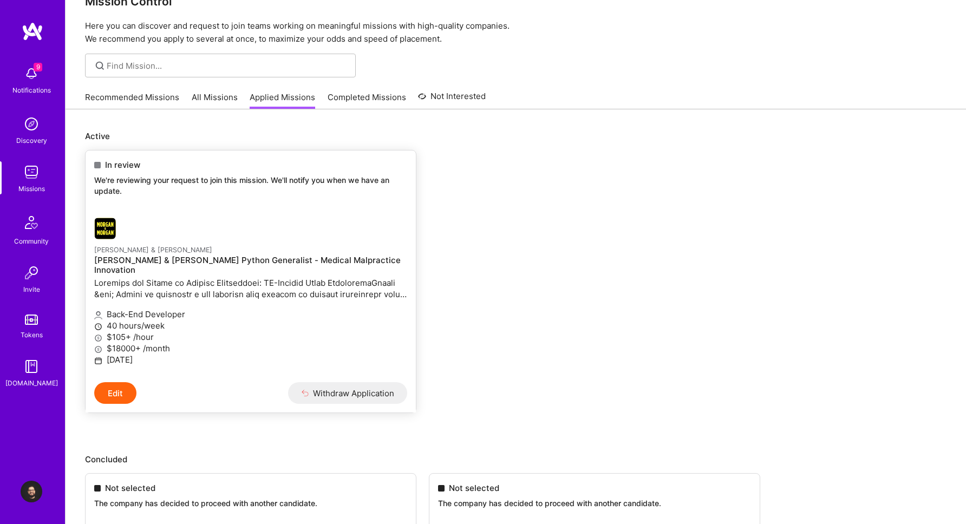
scroll to position [25, 0]
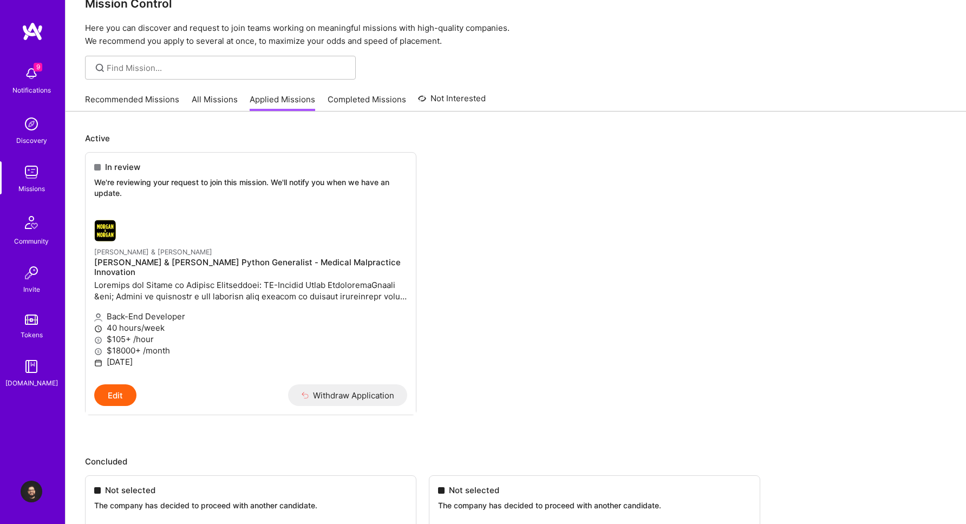
click at [167, 95] on link "Recommended Missions" at bounding box center [132, 103] width 94 height 18
